Goal: Book appointment/travel/reservation

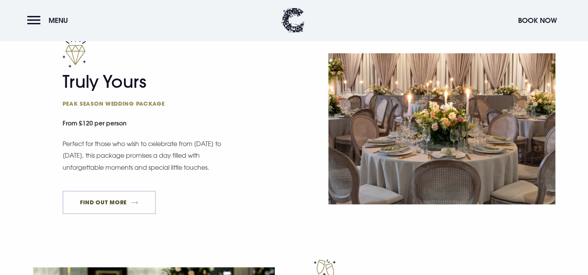
scroll to position [466, 0]
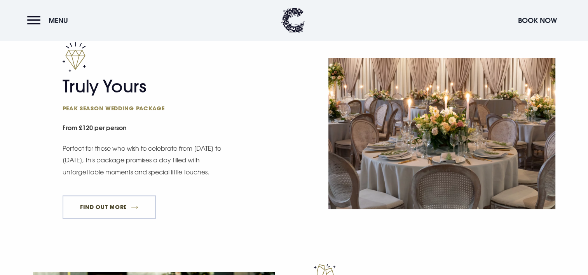
click at [121, 210] on link "FIND OUT MORE" at bounding box center [110, 207] width 94 height 23
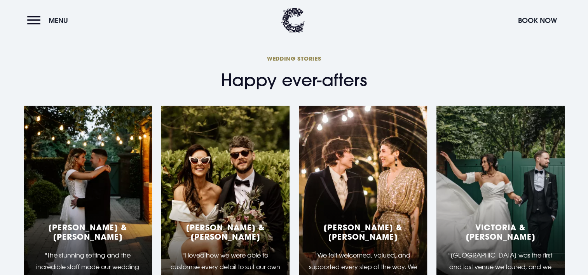
scroll to position [1944, 0]
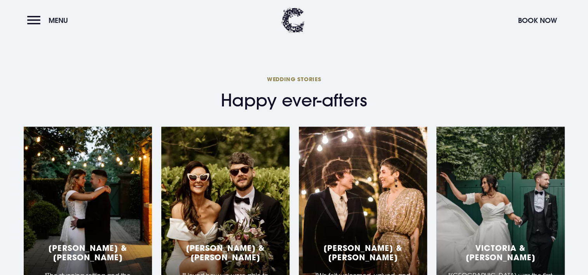
scroll to position [1205, 0]
